Goal: Task Accomplishment & Management: Complete application form

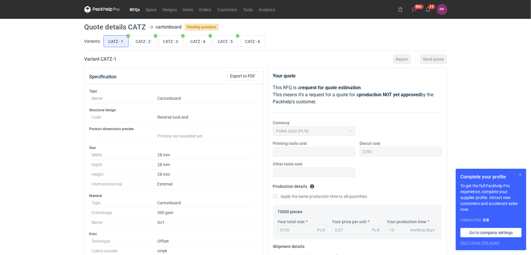
scroll to position [80, 0]
click at [519, 173] on button "button" at bounding box center [520, 174] width 7 height 7
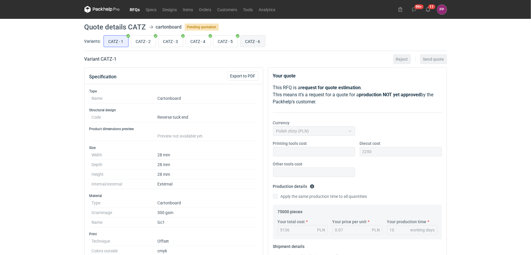
click at [257, 41] on input "CATZ - 6" at bounding box center [253, 41] width 24 height 11
radio input "true"
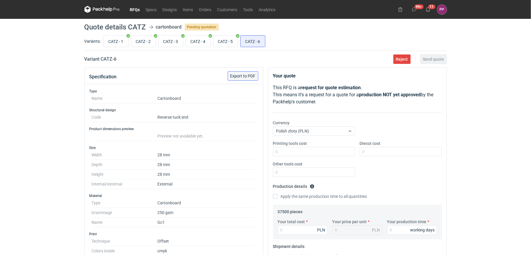
click at [244, 74] on span "Export to PDF" at bounding box center [242, 76] width 25 height 4
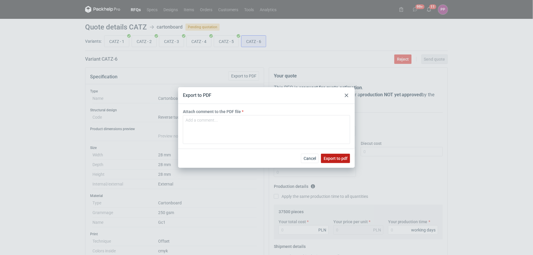
click at [340, 157] on span "Export to pdf" at bounding box center [335, 158] width 24 height 4
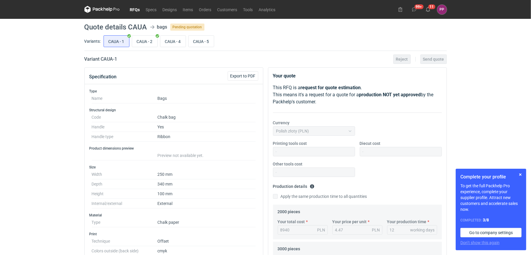
scroll to position [1432, 0]
click at [174, 40] on input "CAUA - 4" at bounding box center [172, 41] width 25 height 11
radio input "true"
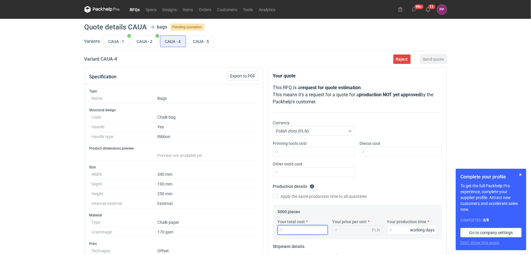
click at [290, 230] on input "Your total cost" at bounding box center [303, 229] width 50 height 9
click at [237, 74] on span "Export to PDF" at bounding box center [242, 76] width 25 height 4
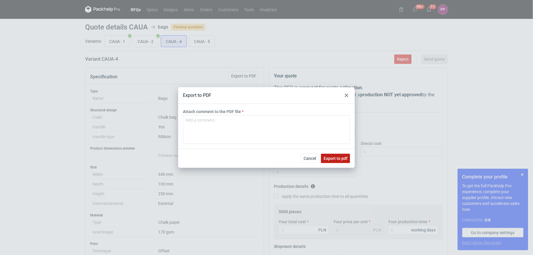
click at [342, 156] on span "Export to pdf" at bounding box center [335, 158] width 24 height 4
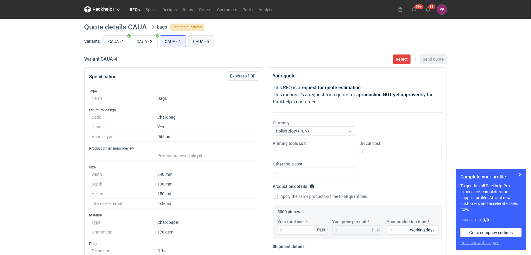
click at [205, 40] on input "CAUA - 5" at bounding box center [201, 41] width 25 height 11
radio input "true"
click at [252, 74] on span "Export to PDF" at bounding box center [242, 76] width 25 height 4
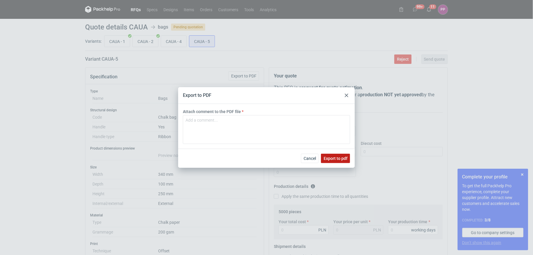
click at [342, 157] on span "Export to pdf" at bounding box center [335, 158] width 24 height 4
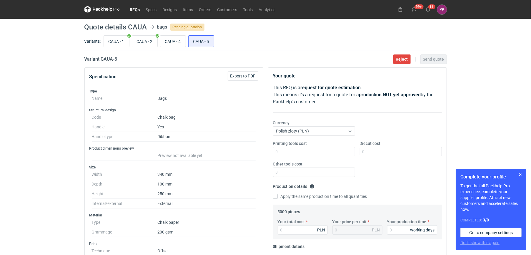
click at [137, 9] on link "RFQs" at bounding box center [135, 9] width 16 height 7
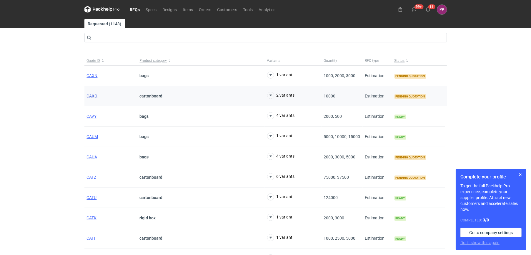
click at [91, 97] on span "CAXO" at bounding box center [92, 96] width 11 height 5
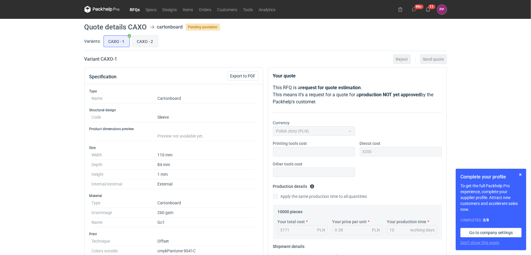
click at [142, 43] on input "CAXO - 2" at bounding box center [145, 41] width 26 height 11
radio input "true"
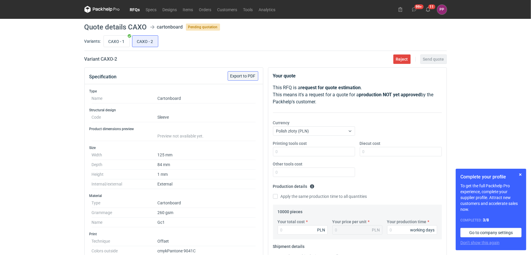
click at [240, 76] on span "Export to PDF" at bounding box center [242, 76] width 25 height 4
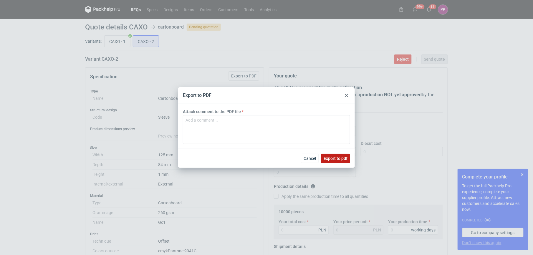
click at [333, 159] on span "Export to pdf" at bounding box center [335, 158] width 24 height 4
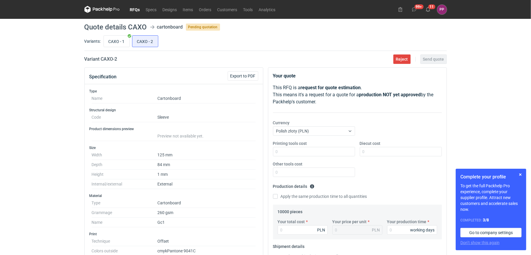
click at [133, 10] on link "RFQs" at bounding box center [135, 9] width 16 height 7
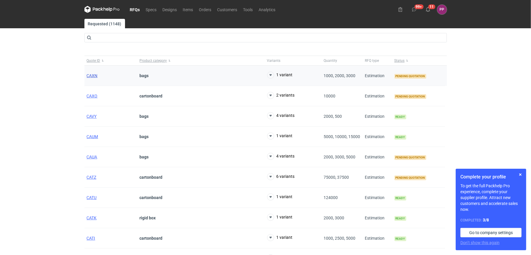
click at [93, 73] on span "CAXN" at bounding box center [92, 75] width 11 height 5
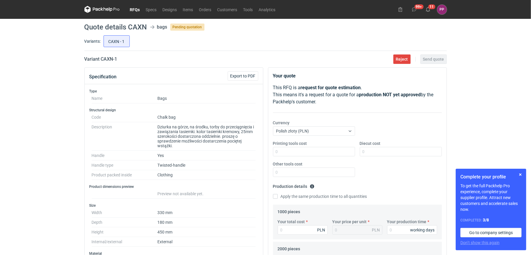
scroll to position [33, 0]
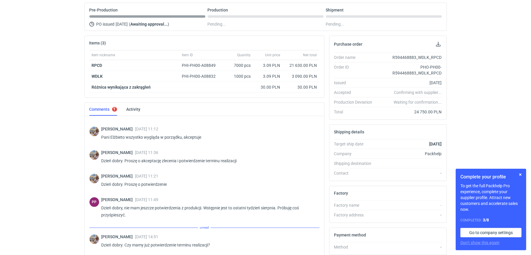
scroll to position [370, 0]
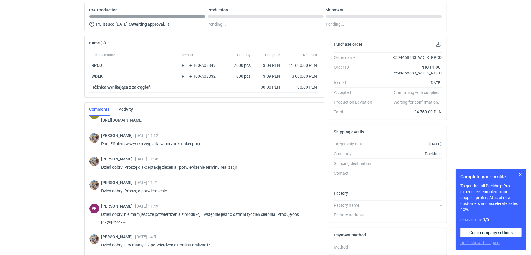
click at [17, 199] on div "RFQs Specs Designs Items Orders Customers Tools Analytics 99+ 11 PP [PERSON_NAM…" at bounding box center [265, 73] width 531 height 255
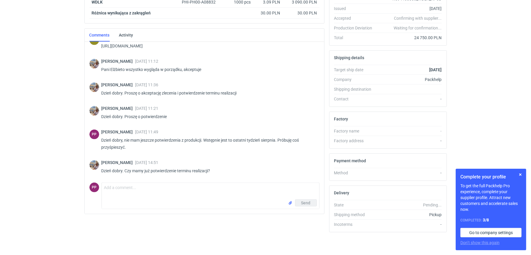
scroll to position [131, 0]
click at [130, 193] on textarea "Comment message" at bounding box center [210, 190] width 217 height 16
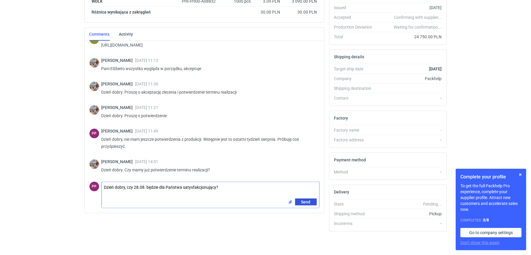
type textarea "Dzień dobry, czy 28.08. będzie dla Państwa satysfakcjonujący?"
click at [307, 202] on span "Send" at bounding box center [305, 202] width 9 height 4
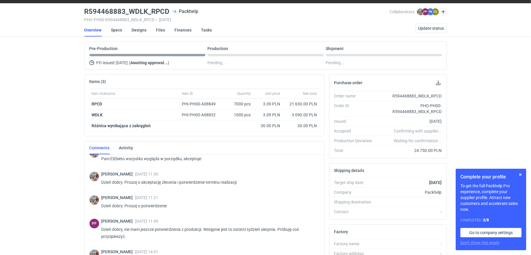
scroll to position [7, 0]
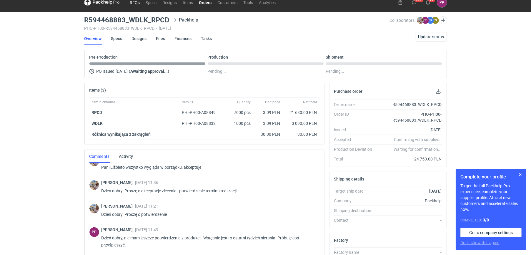
click at [133, 3] on link "RFQs" at bounding box center [135, 2] width 16 height 7
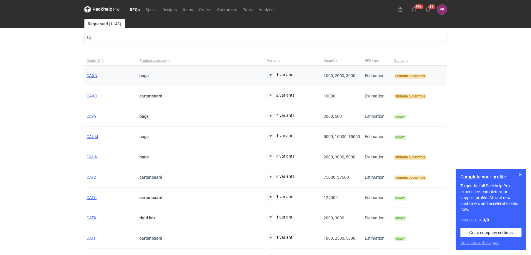
click at [91, 74] on span "CAXN" at bounding box center [92, 75] width 11 height 5
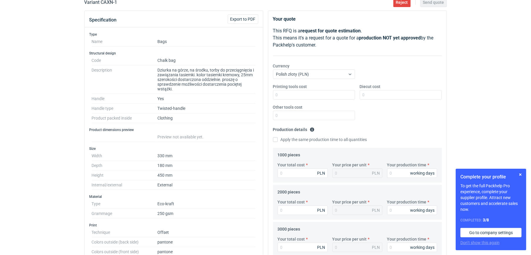
scroll to position [58, 0]
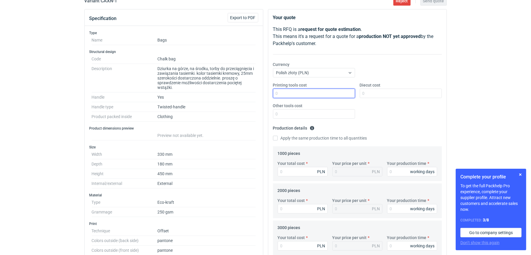
click at [344, 92] on input "Printing tools cost" at bounding box center [314, 93] width 82 height 9
type input "0"
click at [383, 92] on input "Diecut cost" at bounding box center [401, 93] width 82 height 9
type input "1400"
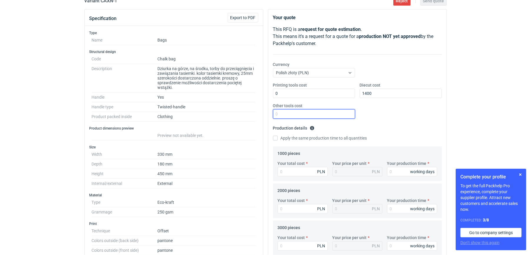
click at [340, 115] on input "Other tools cost" at bounding box center [314, 113] width 82 height 9
type input "0"
click at [296, 172] on input "Your total cost" at bounding box center [303, 171] width 50 height 9
type input "0"
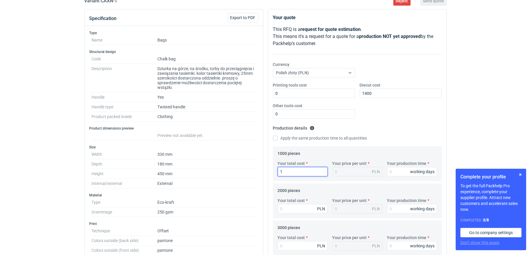
type input "10"
type input "0.01"
type input "105"
type input "0.11"
type input "10538"
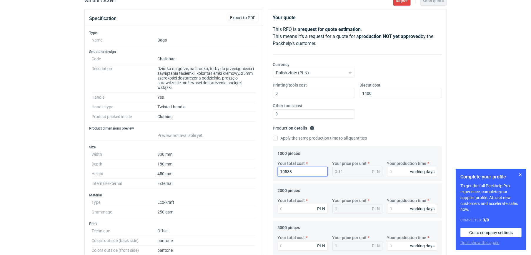
type input "10.54"
type input "10538"
click at [390, 169] on input "Your production time" at bounding box center [412, 171] width 50 height 9
type input "10"
click at [293, 210] on input "Your total cost" at bounding box center [303, 208] width 50 height 9
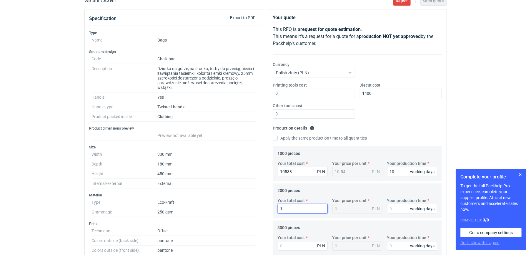
type input "16"
type input "0.01"
type input "16657"
type input "8.33"
type input "16657"
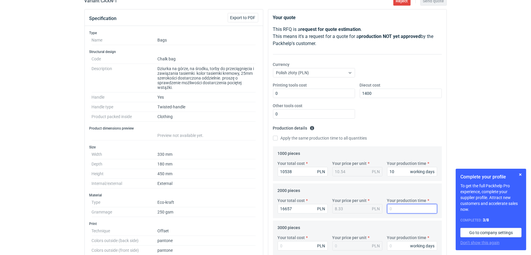
click at [399, 206] on input "Your production time" at bounding box center [412, 208] width 50 height 9
type input "10"
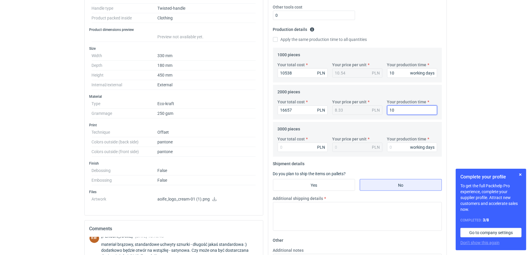
scroll to position [173, 0]
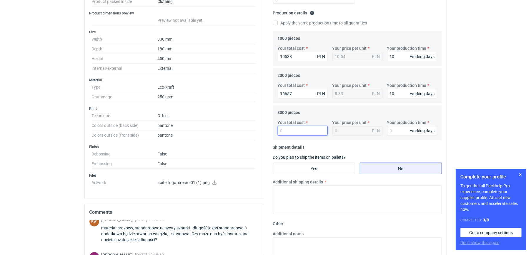
click at [284, 133] on input "Your total cost" at bounding box center [303, 130] width 50 height 9
type input "22"
type input "0.01"
type input "22260"
type input "7.42"
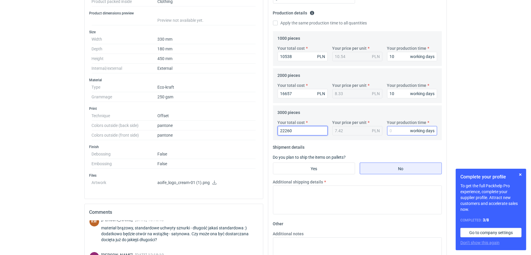
type input "22260"
click at [393, 130] on input "Your production time" at bounding box center [412, 130] width 50 height 9
type input "12"
click at [322, 166] on input "Yes" at bounding box center [313, 168] width 81 height 11
radio input "true"
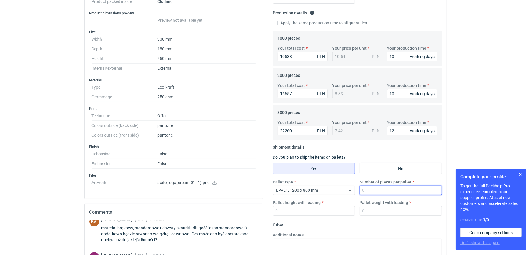
click at [400, 191] on input "Number of pieces per pallet" at bounding box center [401, 189] width 82 height 9
type input "3"
type input "1500"
click at [336, 214] on input "Pallet height with loading" at bounding box center [314, 210] width 82 height 9
click at [298, 209] on input "Pallet height with loading" at bounding box center [314, 210] width 82 height 9
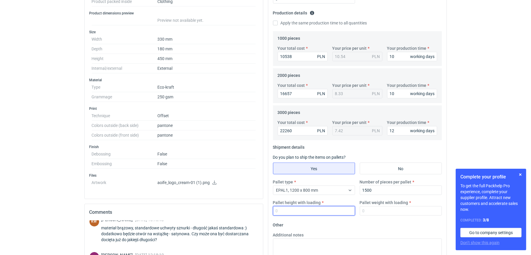
type input "1"
type input "1.70"
click at [385, 211] on input "Pallet weight with loading" at bounding box center [401, 210] width 82 height 9
type input "300"
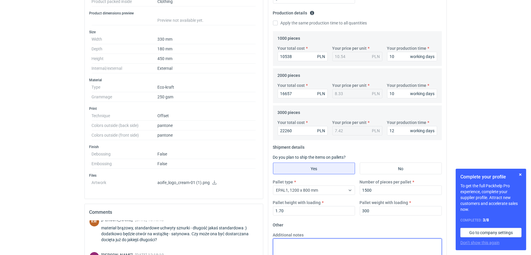
click at [284, 243] on textarea "Additional notes" at bounding box center [357, 252] width 169 height 29
click at [314, 245] on textarea "ilość: 1000 szt. - 1 plaleta do 90cm wysokości ilość 2000 szt. - 1 paleta" at bounding box center [357, 252] width 169 height 29
click at [326, 249] on textarea "ilość: 1000 szt. - 1 paleta do 90cm wysokości ilość 2000 szt. - 1 paleta" at bounding box center [357, 252] width 169 height 29
click at [328, 244] on textarea "ilość: 1000 szt. - 1 paleta do 90cm wysokości ilość 2000 szt. - 1 paleta do 1,5…" at bounding box center [357, 252] width 169 height 29
click at [364, 251] on textarea "ilość: 1000 szt. - 1 paleta do 0,90cm wysokości ilość 2000 szt. - 1 paleta do 1…" at bounding box center [357, 252] width 169 height 29
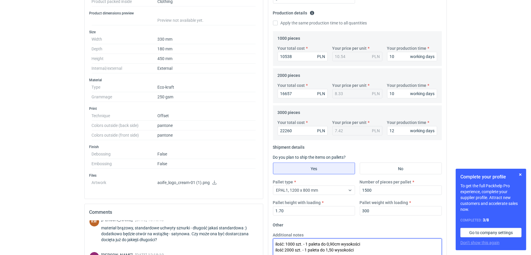
scroll to position [177, 0]
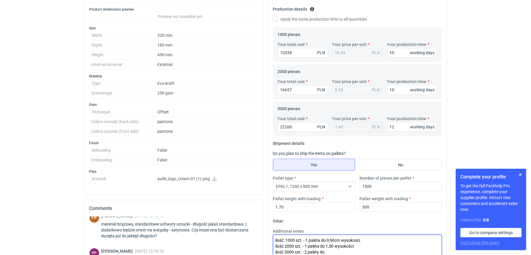
click at [331, 245] on textarea "ilość: 1000 szt. - 1 paleta do 0,90cm wysokości ilość 2000 szt. - 1 paleta do 1…" at bounding box center [357, 248] width 169 height 29
click at [335, 251] on textarea "ilość: 1000 szt. - 1 paleta do 0,90cm wysokości ilość 2000 szt. - 1 paleta do 1…" at bounding box center [357, 248] width 169 height 29
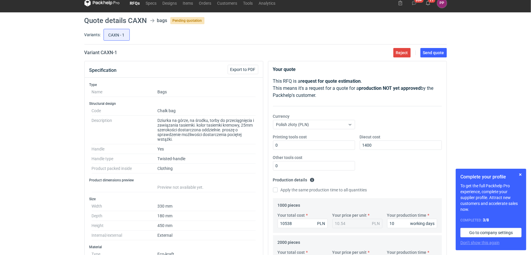
scroll to position [1, 0]
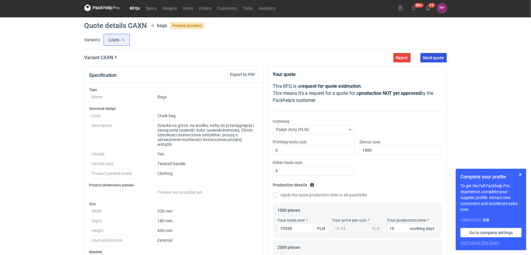
type textarea "ilość: 1000 szt. - 1 paleta do 0,90cm wysokości ilość 2000 szt. - 1 paleta do 1…"
click at [437, 56] on span "Send quote" at bounding box center [433, 58] width 21 height 4
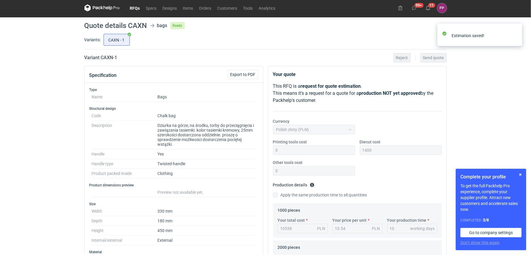
scroll to position [33, 0]
click at [430, 5] on button "11" at bounding box center [427, 7] width 9 height 9
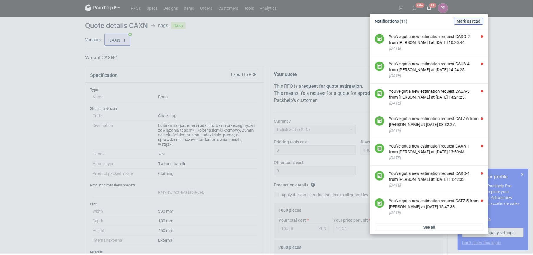
click at [461, 20] on span "Mark as read" at bounding box center [468, 21] width 24 height 4
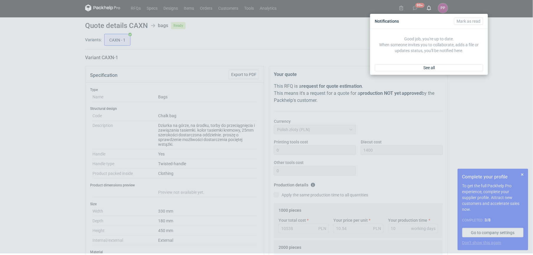
click at [294, 7] on div "Notifications [PERSON_NAME] as read Good job, you're up to date. When someone i…" at bounding box center [266, 126] width 533 height 255
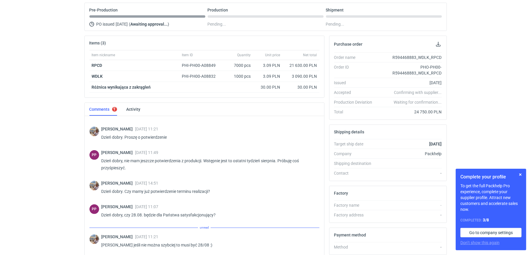
scroll to position [363, 0]
